Goal: Task Accomplishment & Management: Use online tool/utility

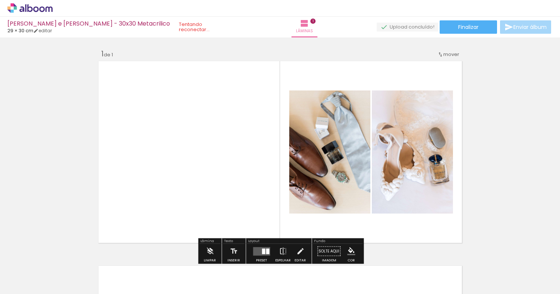
scroll to position [10, 0]
